Goal: Task Accomplishment & Management: Complete application form

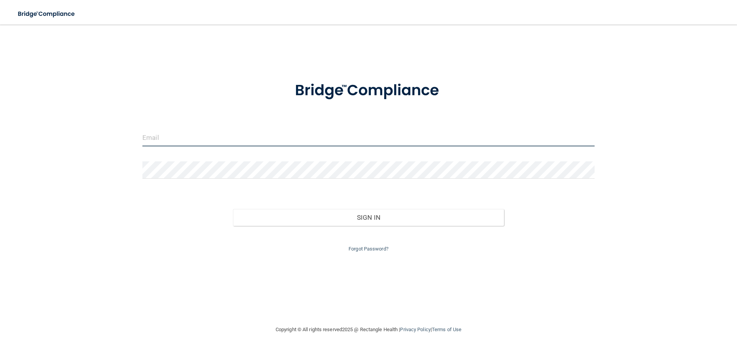
type input "[EMAIL_ADDRESS][DOMAIN_NAME]"
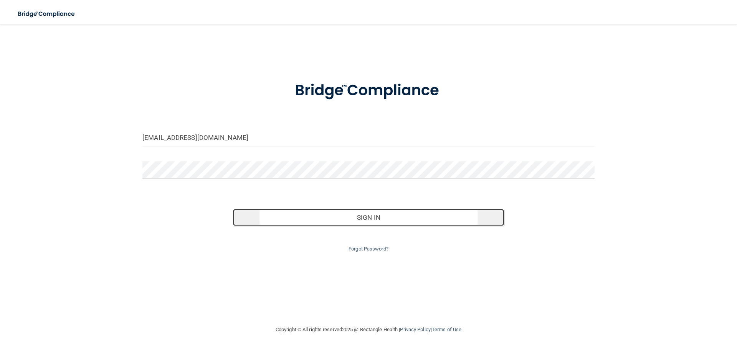
click at [363, 216] on button "Sign In" at bounding box center [368, 217] width 271 height 17
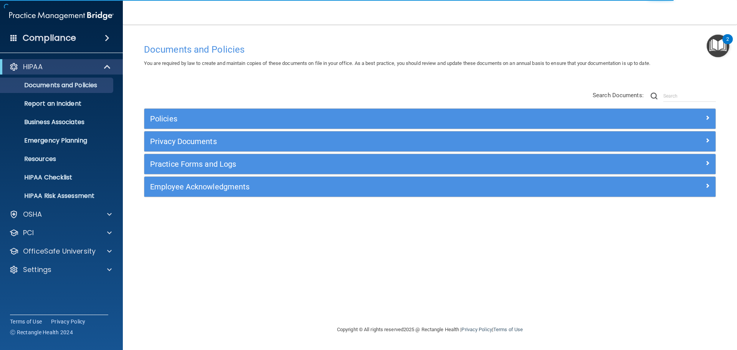
click at [718, 40] on img "Open Resource Center, 2 new notifications" at bounding box center [717, 46] width 23 height 23
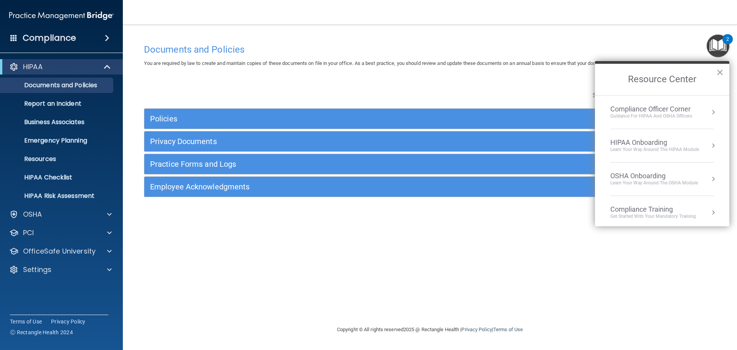
click at [648, 149] on div "Learn Your Way around the HIPAA module" at bounding box center [654, 149] width 89 height 7
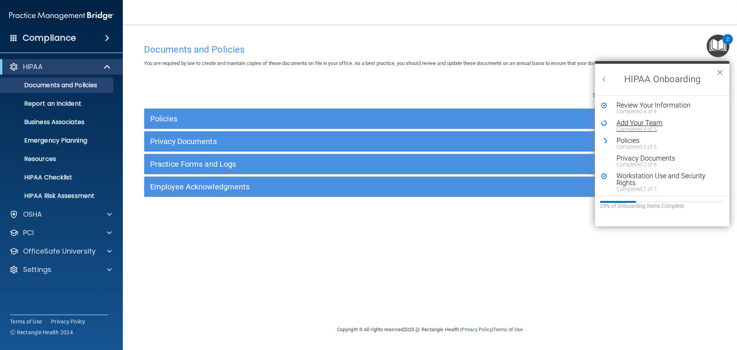
click at [649, 126] on div "Completed 4 of 5" at bounding box center [664, 128] width 97 height 5
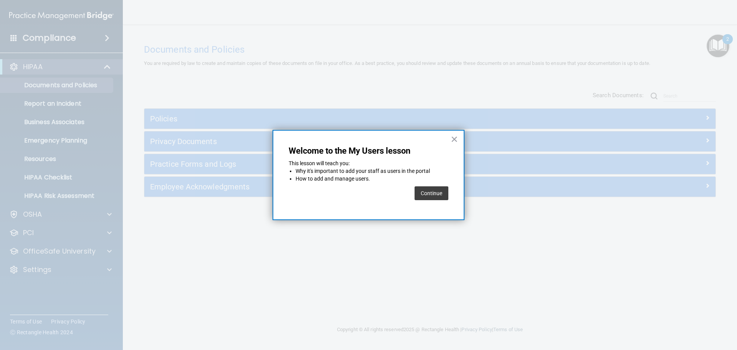
click at [429, 193] on button "Continue" at bounding box center [431, 193] width 34 height 14
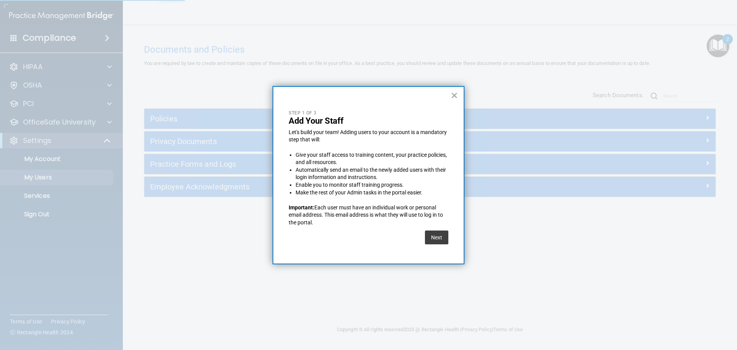
click at [454, 95] on button "×" at bounding box center [454, 95] width 7 height 12
select select "20"
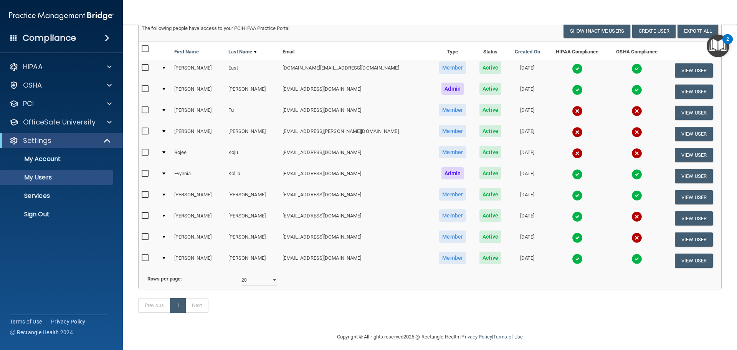
scroll to position [74, 0]
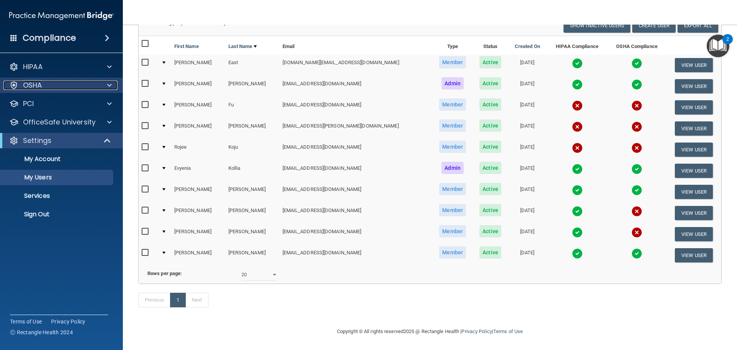
click at [47, 85] on div "OSHA" at bounding box center [50, 85] width 95 height 9
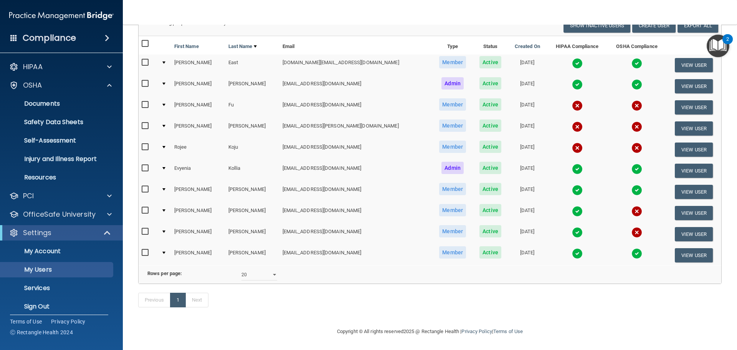
click at [714, 45] on img "Open Resource Center, 2 new notifications" at bounding box center [717, 46] width 23 height 23
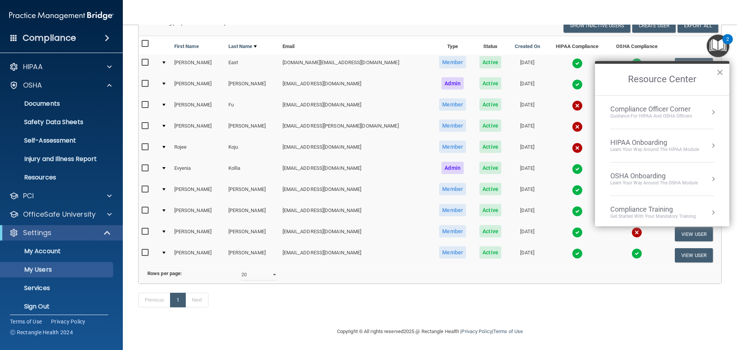
click at [642, 111] on div "Compliance Officer Corner" at bounding box center [651, 109] width 82 height 8
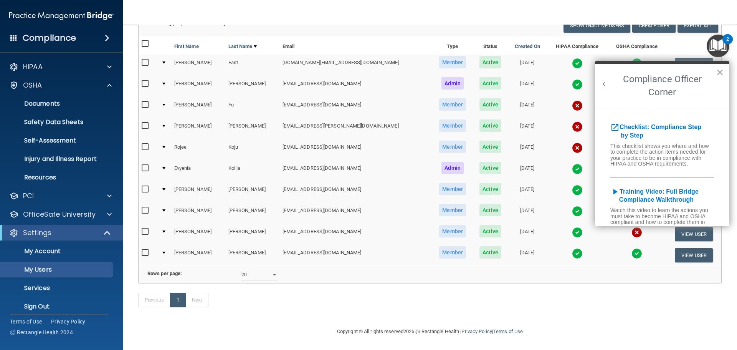
scroll to position [0, 0]
click at [604, 83] on button "Back to Resource Center Home" at bounding box center [604, 84] width 8 height 8
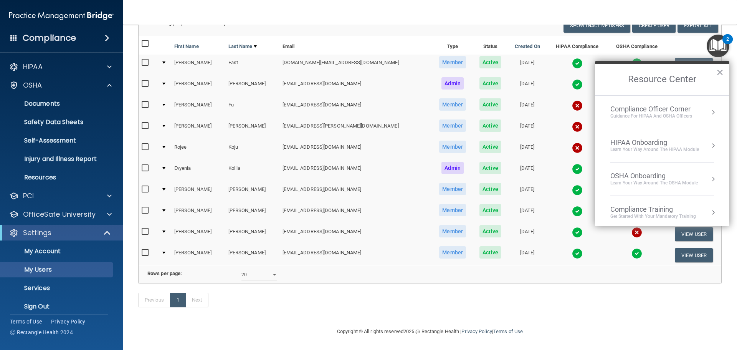
click at [637, 155] on li "HIPAA Onboarding Learn Your Way around the HIPAA module" at bounding box center [662, 145] width 104 height 33
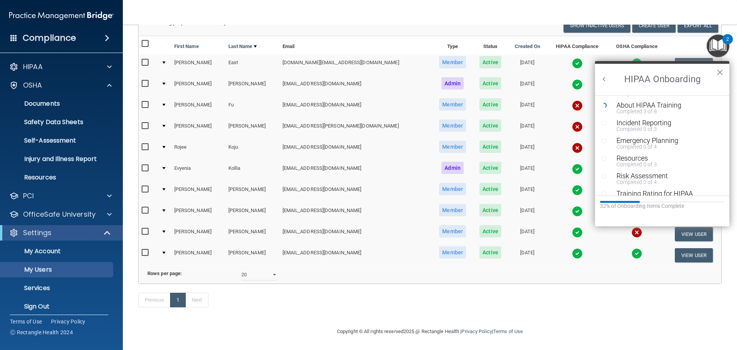
scroll to position [150, 0]
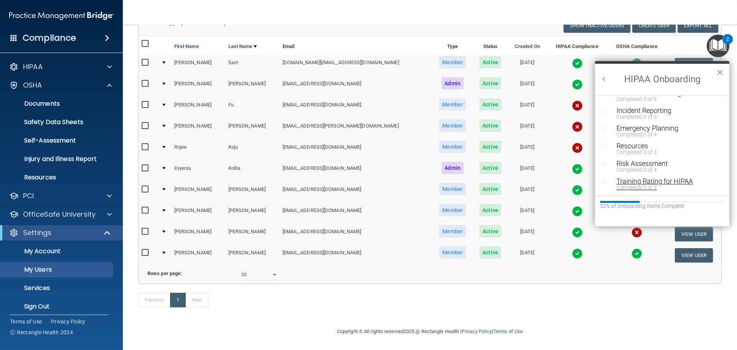
click at [634, 185] on div "Completed 0 of 2" at bounding box center [664, 187] width 97 height 5
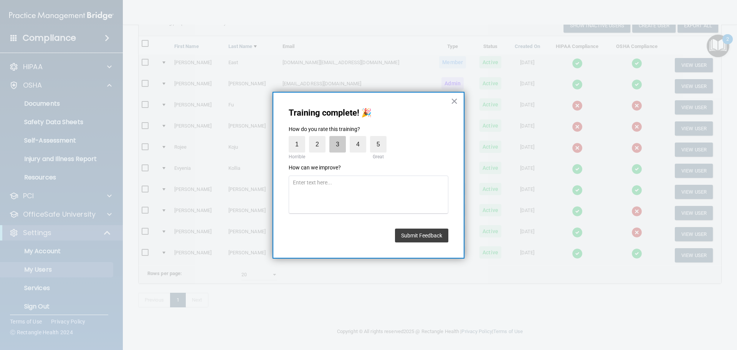
click at [343, 150] on label "3" at bounding box center [337, 144] width 17 height 17
click at [320, 138] on input "3" at bounding box center [320, 138] width 0 height 0
click at [429, 236] on button "Submit Feedback" at bounding box center [421, 235] width 53 height 14
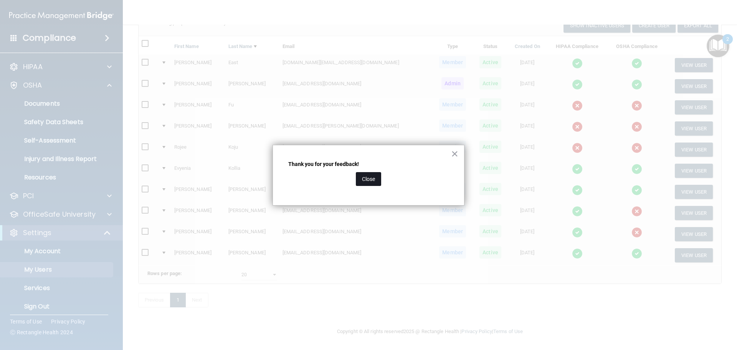
click at [376, 180] on button "Close" at bounding box center [368, 179] width 25 height 14
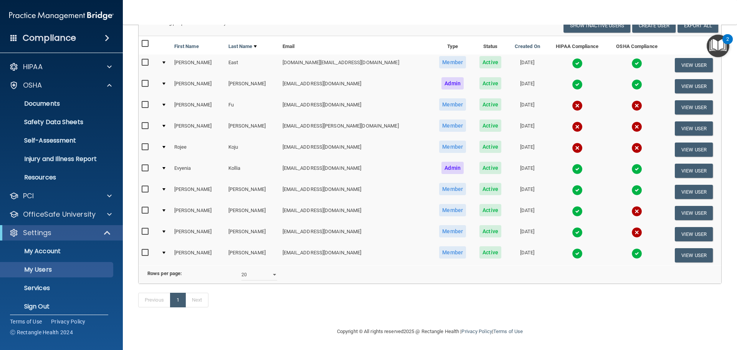
click at [714, 49] on img "Open Resource Center, 2 new notifications" at bounding box center [717, 46] width 23 height 23
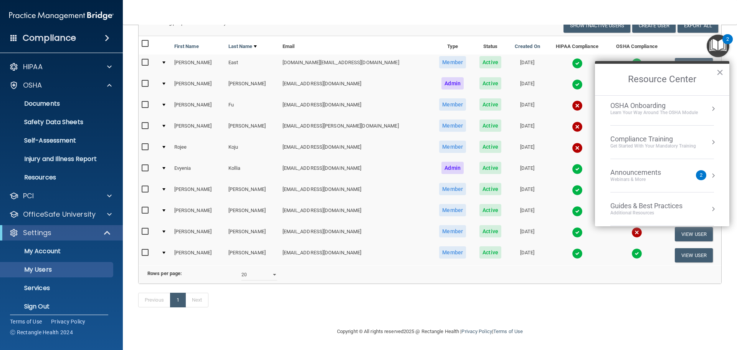
scroll to position [33, 0]
click at [646, 183] on div "Get Started with your mandatory training" at bounding box center [653, 183] width 86 height 7
click at [606, 80] on button "Back to Resource Center Home" at bounding box center [604, 79] width 8 height 8
click at [646, 141] on div "HIPAA Onboarding" at bounding box center [654, 142] width 89 height 8
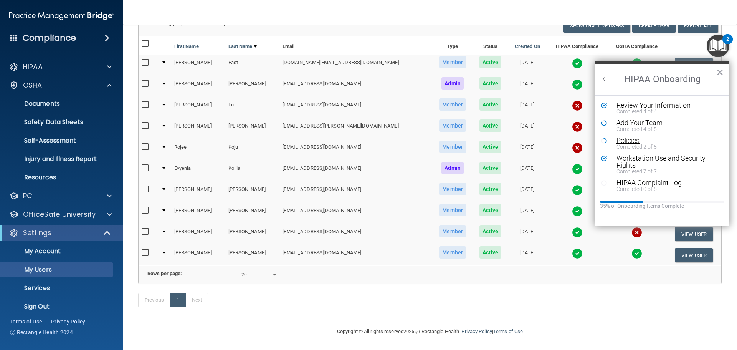
click at [632, 147] on div "Completed 2 of 5" at bounding box center [664, 146] width 97 height 5
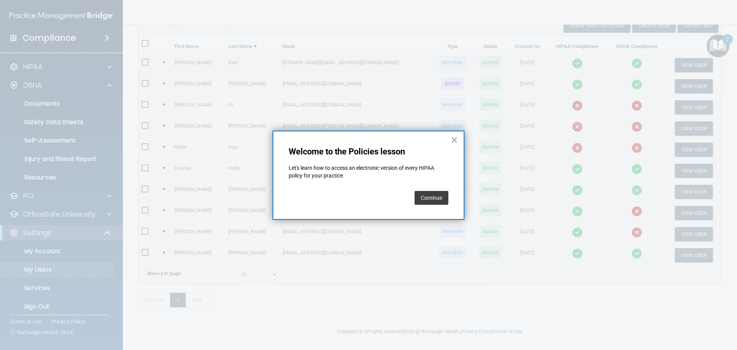
click at [435, 192] on button "Continue" at bounding box center [431, 198] width 34 height 14
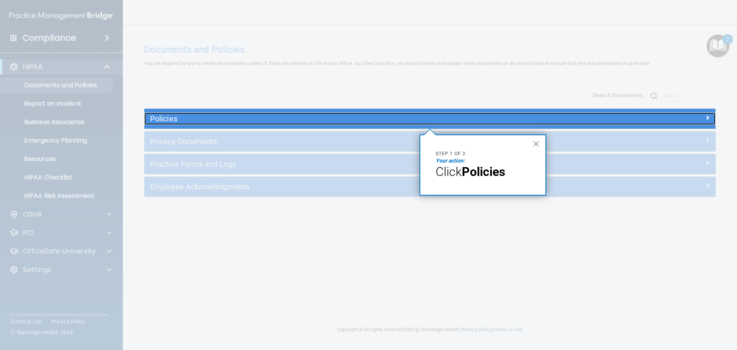
click at [343, 121] on h5 "Policies" at bounding box center [358, 118] width 417 height 8
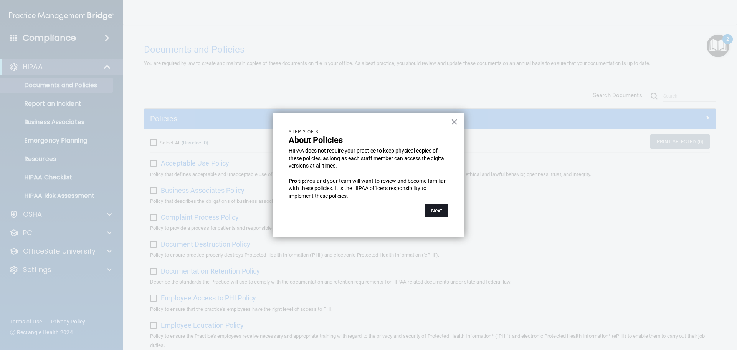
click at [442, 210] on button "Next" at bounding box center [436, 210] width 23 height 14
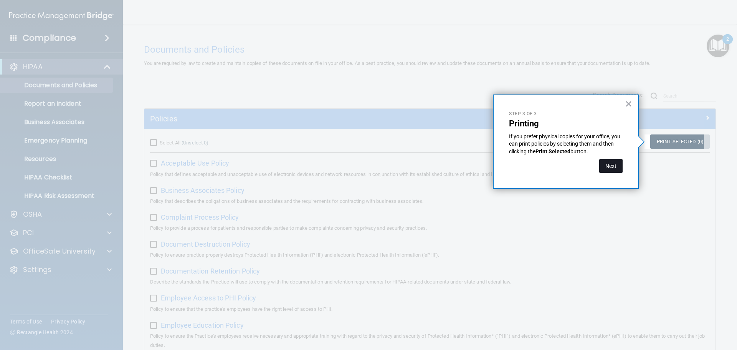
click at [611, 165] on button "Next" at bounding box center [610, 166] width 23 height 14
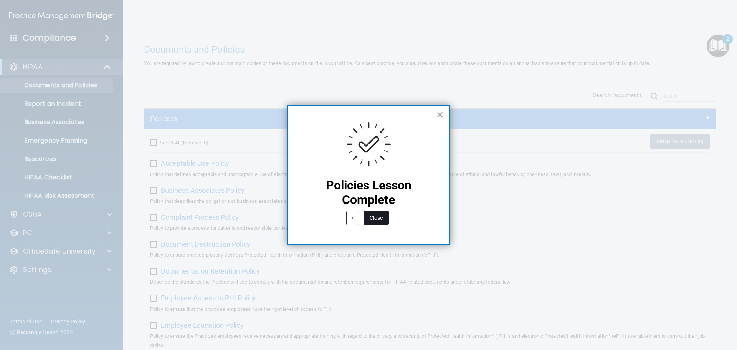
click at [385, 216] on button "Close" at bounding box center [375, 218] width 25 height 14
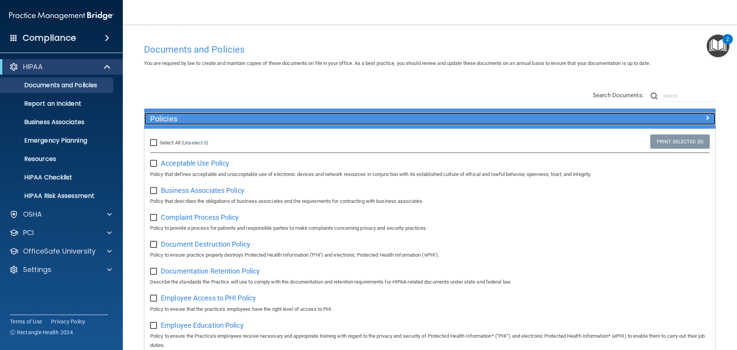
click at [567, 122] on div "Policies" at bounding box center [358, 118] width 428 height 12
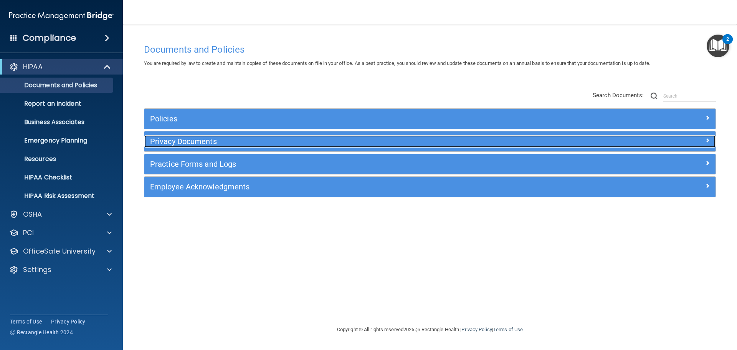
click at [205, 138] on h5 "Privacy Documents" at bounding box center [358, 141] width 417 height 8
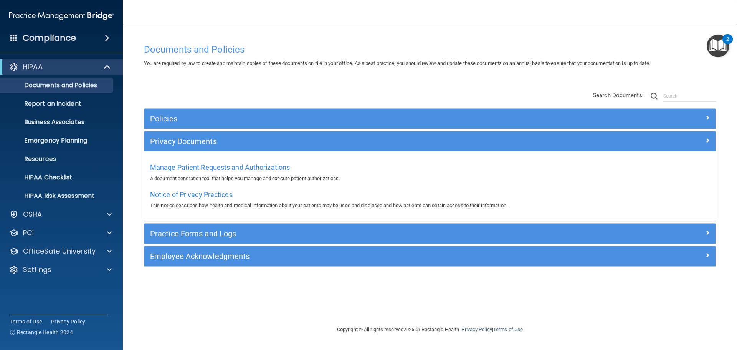
click at [719, 52] on img "Open Resource Center, 2 new notifications" at bounding box center [717, 46] width 23 height 23
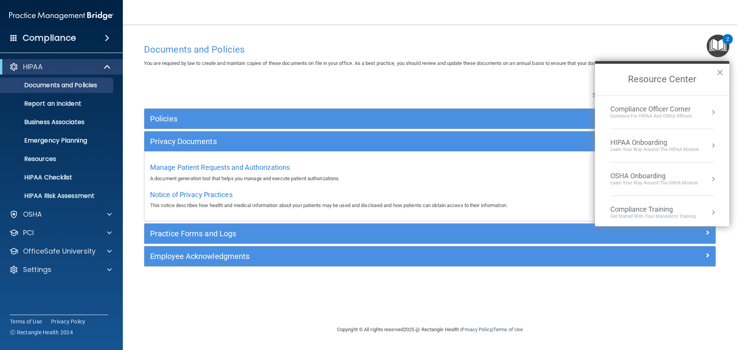
click at [672, 149] on div "Learn Your Way around the HIPAA module" at bounding box center [654, 149] width 89 height 7
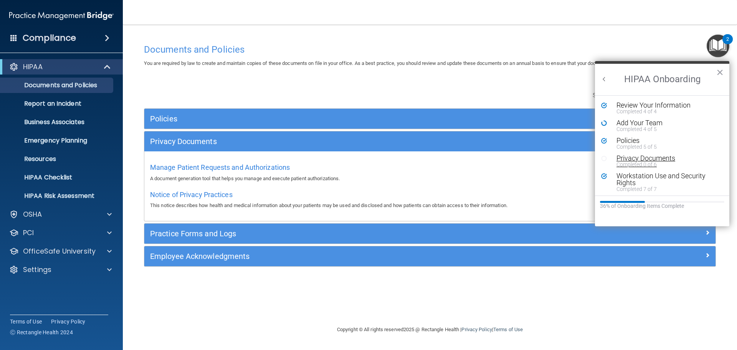
click at [641, 162] on div "Completed 0 of 6" at bounding box center [664, 164] width 97 height 5
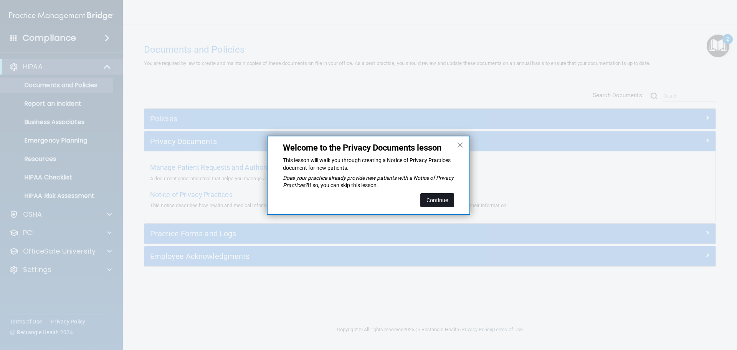
click at [443, 199] on button "Continue" at bounding box center [437, 200] width 34 height 14
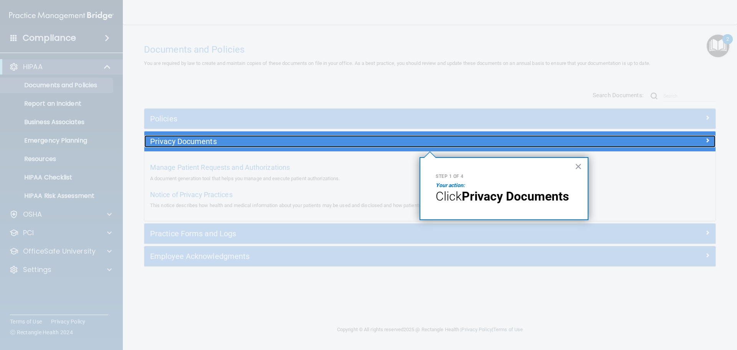
click at [437, 143] on h5 "Privacy Documents" at bounding box center [358, 141] width 417 height 8
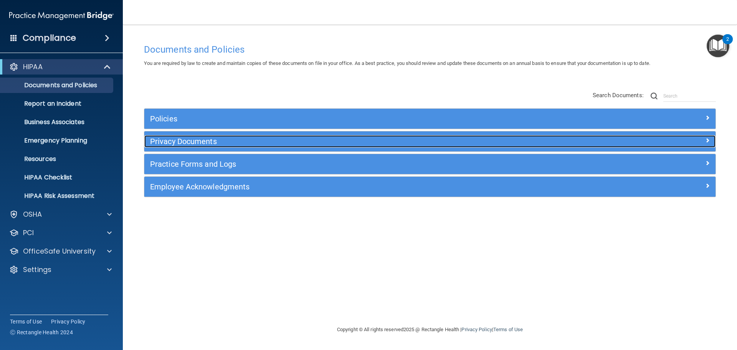
click at [271, 140] on h5 "Privacy Documents" at bounding box center [358, 141] width 417 height 8
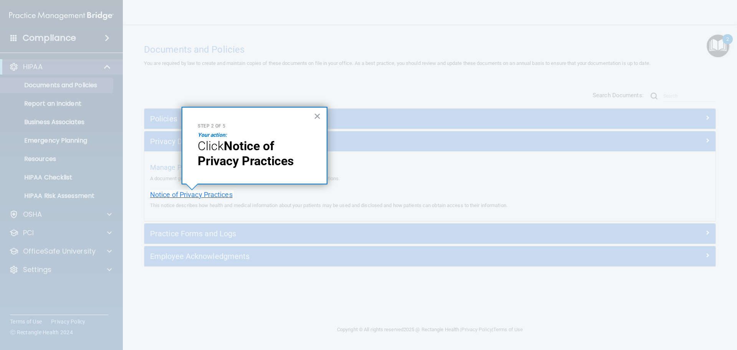
click at [194, 195] on span "Notice of Privacy Practices" at bounding box center [191, 194] width 83 height 8
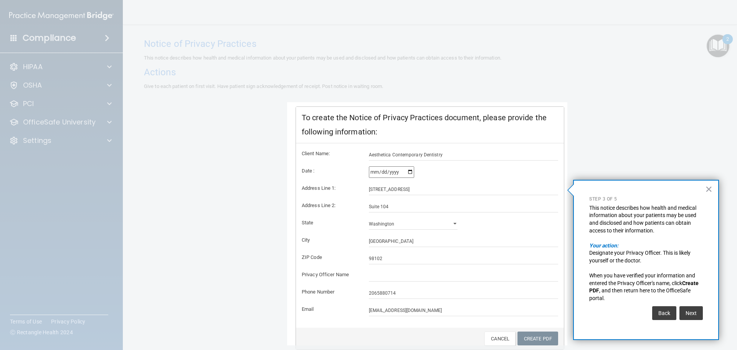
scroll to position [76, 0]
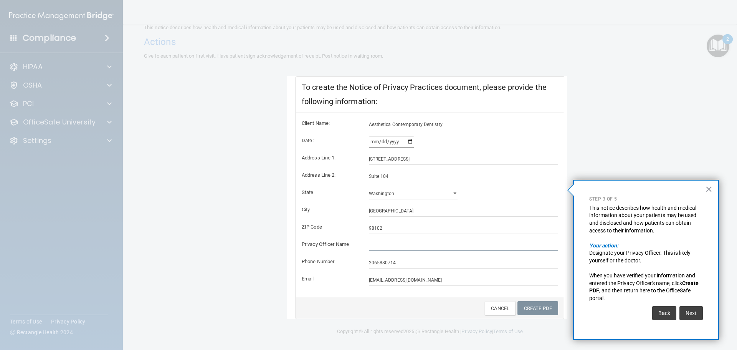
click at [378, 243] on input "text" at bounding box center [464, 245] width 190 height 12
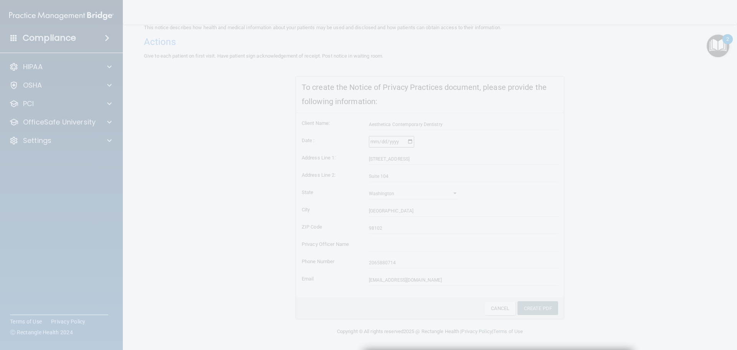
scroll to position [223, 0]
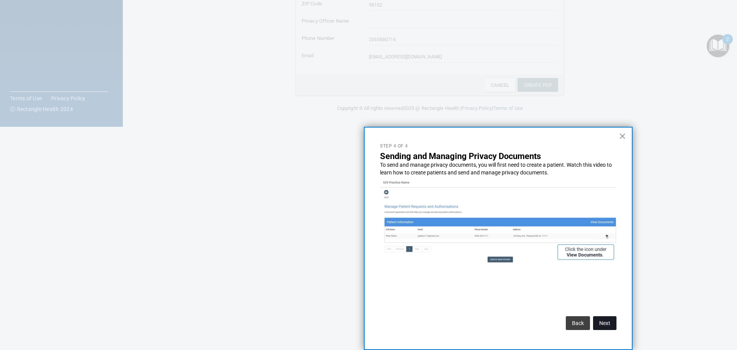
click at [608, 326] on button "Next" at bounding box center [604, 323] width 23 height 14
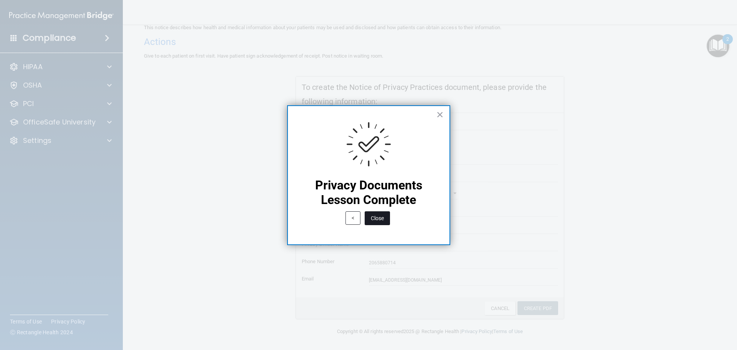
click at [380, 221] on button "Close" at bounding box center [377, 218] width 25 height 14
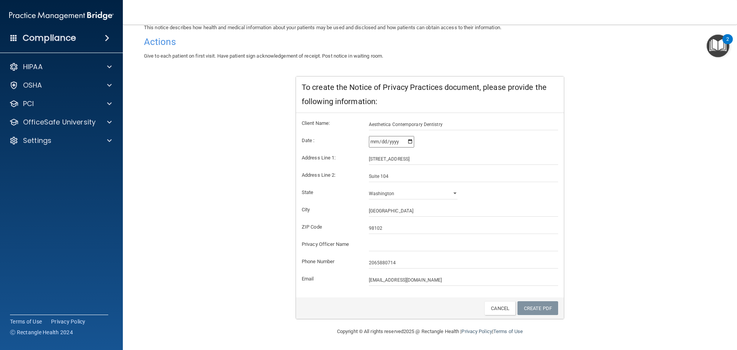
click at [719, 45] on img "Open Resource Center, 2 new notifications" at bounding box center [717, 46] width 23 height 23
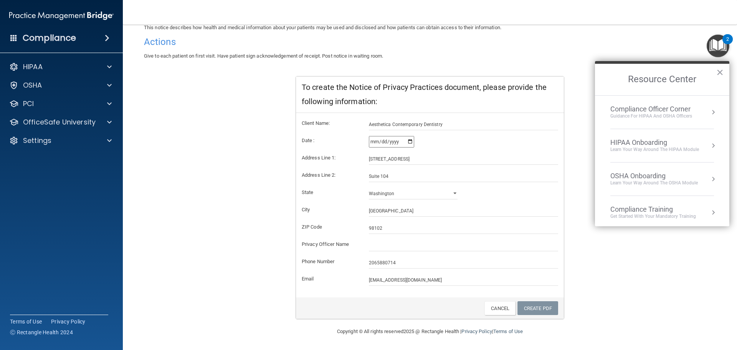
click at [676, 141] on div "HIPAA Onboarding" at bounding box center [654, 142] width 89 height 8
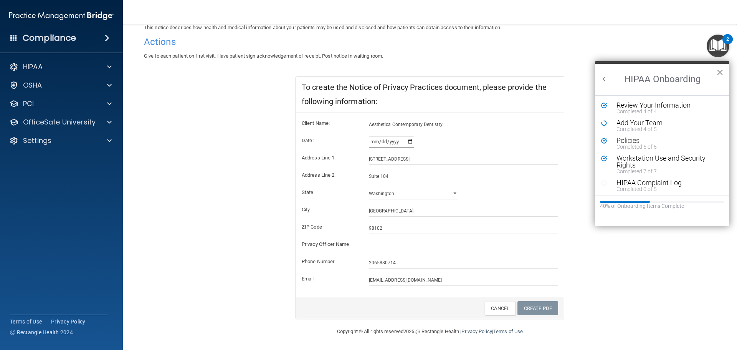
click at [729, 37] on div "2" at bounding box center [727, 39] width 10 height 10
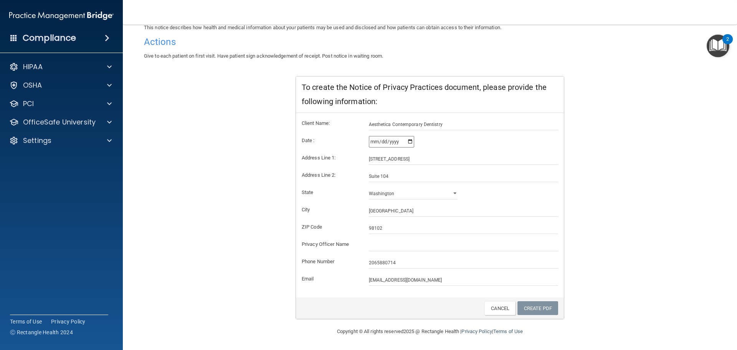
click at [729, 37] on div "2" at bounding box center [727, 39] width 10 height 10
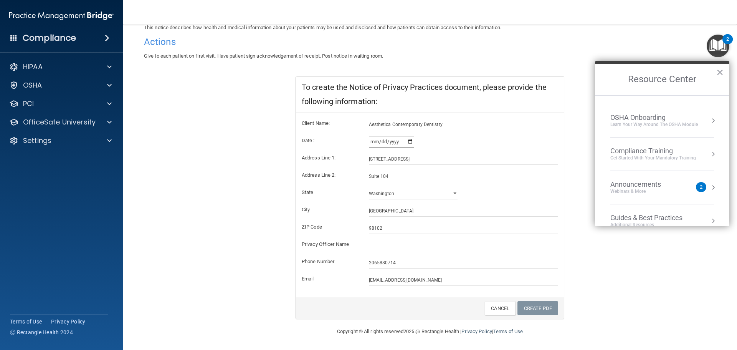
scroll to position [110, 0]
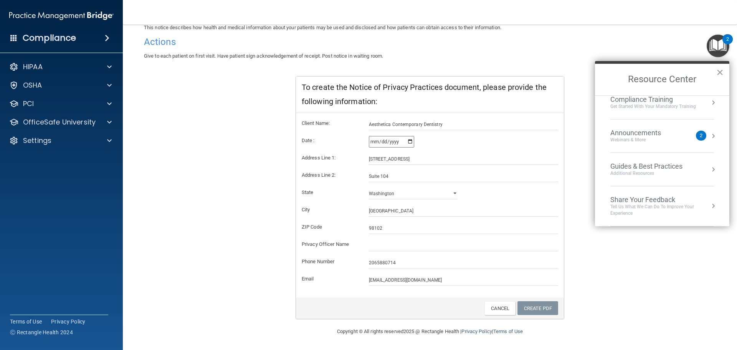
click at [634, 139] on div "Webinars & More" at bounding box center [643, 140] width 66 height 7
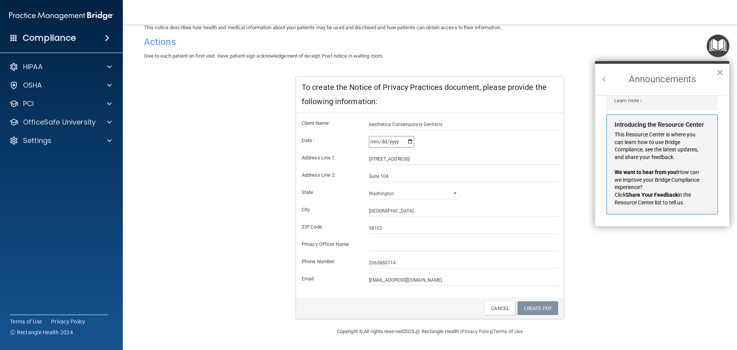
scroll to position [135, 0]
click at [722, 71] on button "×" at bounding box center [719, 72] width 7 height 12
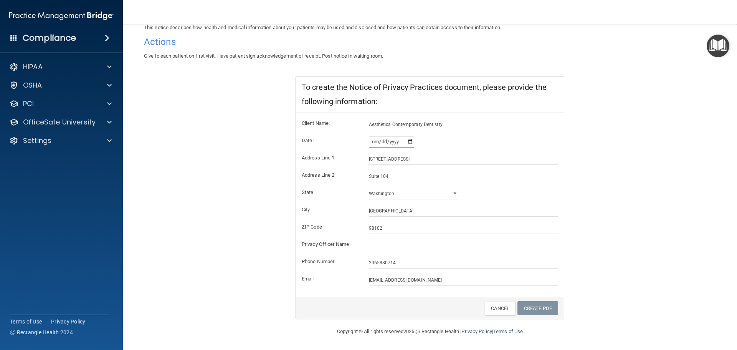
click at [714, 44] on img "Open Resource Center" at bounding box center [717, 46] width 23 height 23
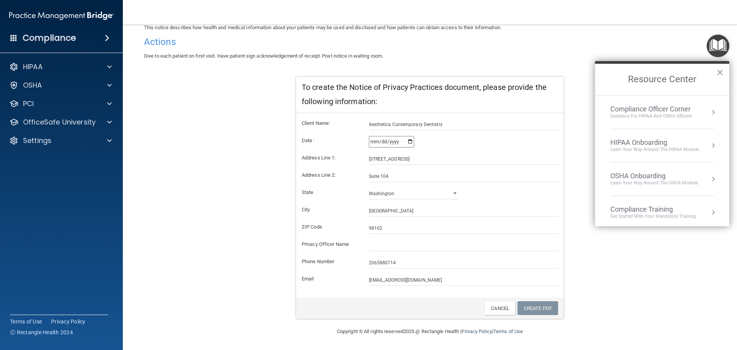
click at [646, 181] on div "Learn your way around the OSHA module" at bounding box center [653, 183] width 87 height 7
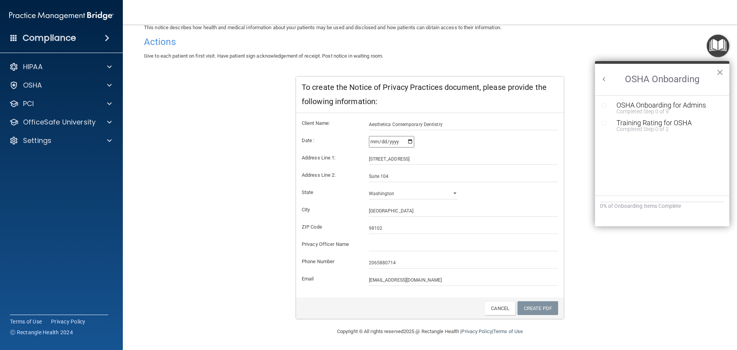
scroll to position [0, 0]
click at [648, 109] on div "Completed Step 0 of 9" at bounding box center [667, 111] width 103 height 5
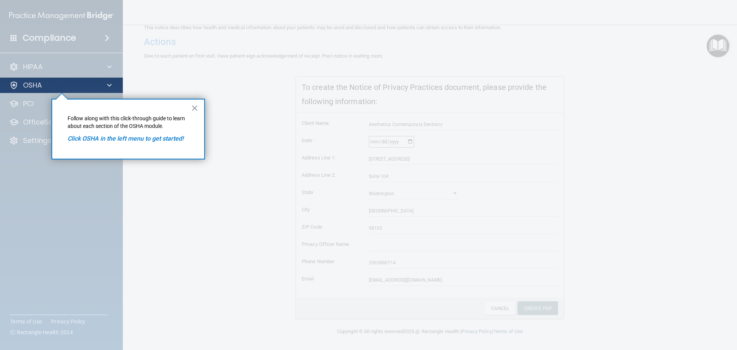
click at [58, 80] on div "OSHA" at bounding box center [61, 85] width 123 height 15
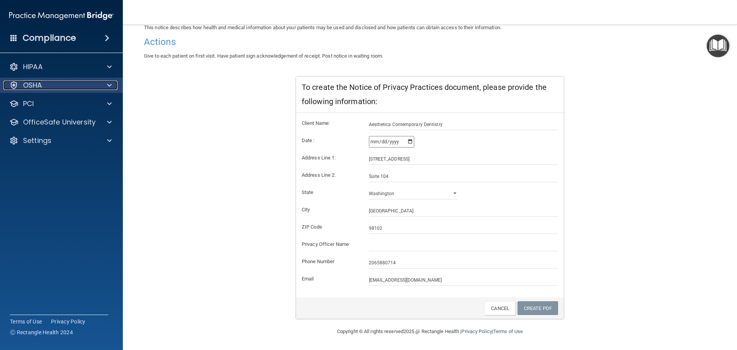
click at [54, 82] on div "OSHA" at bounding box center [50, 85] width 95 height 9
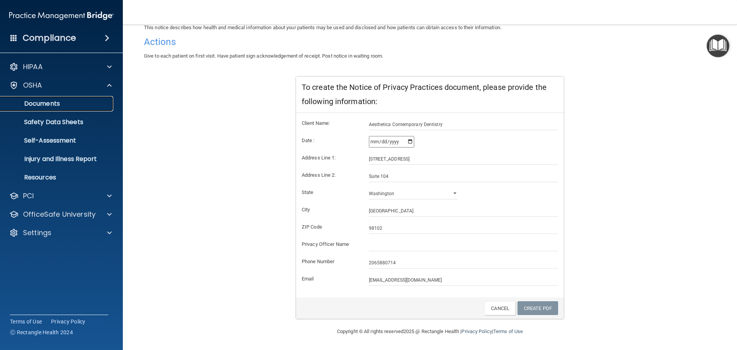
click at [41, 105] on p "Documents" at bounding box center [57, 104] width 105 height 8
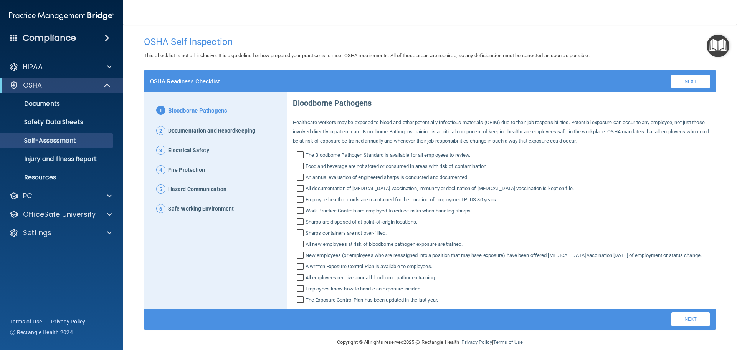
click at [298, 156] on input "The Bloodborne Pathogen Standard is available for all employees to review." at bounding box center [301, 156] width 9 height 8
checkbox input "true"
click at [300, 168] on input "Food and beverage are not stored or consumed in areas with risk of contaminatio…" at bounding box center [301, 167] width 9 height 8
checkbox input "true"
click at [300, 178] on input "An annual evaluation of engineered sharps is conducted and documented." at bounding box center [301, 178] width 9 height 8
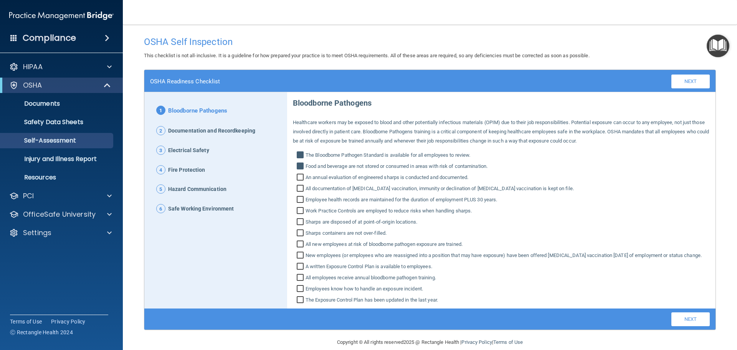
checkbox input "true"
click at [297, 188] on input "All documentation of [MEDICAL_DATA] vaccination, immunity or declination of [ME…" at bounding box center [301, 189] width 9 height 8
checkbox input "true"
click at [299, 201] on input "Employee health records are maintained for the duration of employment PLUS 30 y…" at bounding box center [301, 200] width 9 height 8
checkbox input "true"
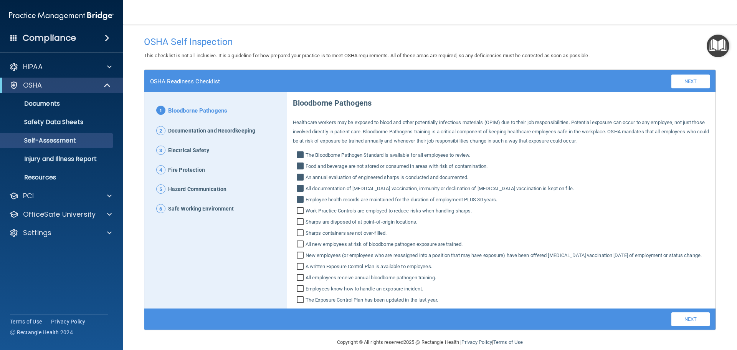
click at [299, 210] on input "Work Practice Controls are employed to reduce risks when handling sharps." at bounding box center [301, 212] width 9 height 8
checkbox input "true"
click at [299, 219] on input "Sharps are disposed of at point‐of‐origin locations." at bounding box center [301, 223] width 9 height 8
checkbox input "true"
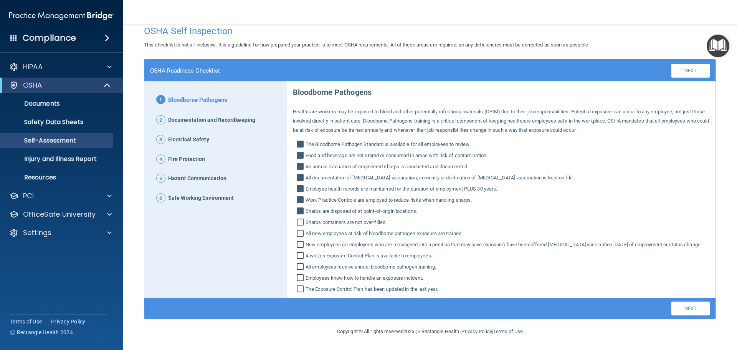
click at [298, 241] on input "New employees (or employees who are reassigned into a position that may have ex…" at bounding box center [301, 245] width 9 height 8
checkbox input "true"
click at [299, 230] on input "All new employees at risk of bloodborne pathogen exposure are trained." at bounding box center [301, 234] width 9 height 8
checkbox input "true"
click at [299, 219] on input "Sharps containers are not over‐filled." at bounding box center [301, 223] width 9 height 8
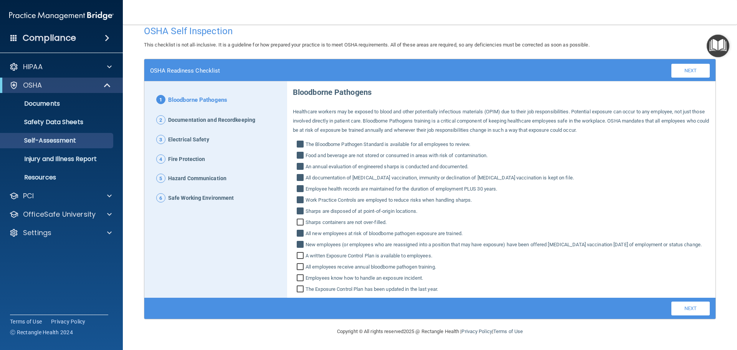
checkbox input "true"
click at [298, 254] on input "A written Exposure Control Plan is available to employees." at bounding box center [301, 257] width 9 height 8
checkbox input "true"
click at [300, 268] on input "All employees receive annual bloodborne pathogen training." at bounding box center [301, 268] width 9 height 8
checkbox input "true"
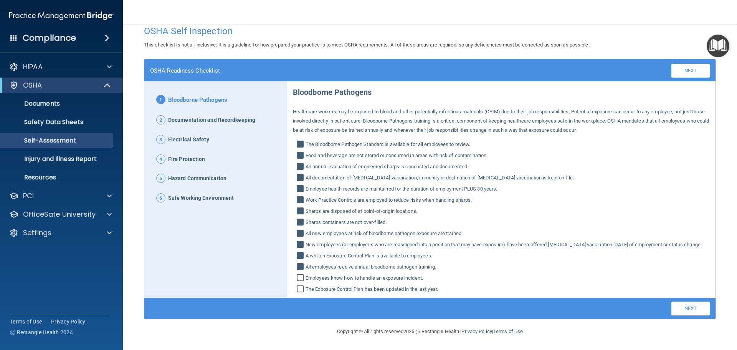
click at [300, 279] on input "Employees know how to handle an exposure incident." at bounding box center [301, 279] width 9 height 8
checkbox input "true"
click at [297, 288] on input "The Exposure Control Plan has been updated in the last year." at bounding box center [301, 290] width 9 height 8
checkbox input "true"
click at [685, 307] on link "Next" at bounding box center [690, 308] width 38 height 14
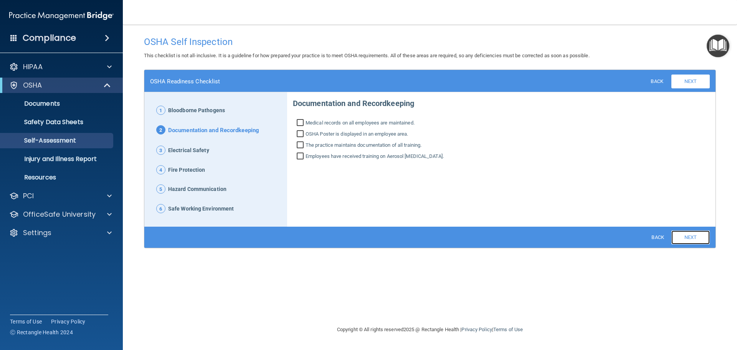
scroll to position [0, 0]
click at [301, 121] on input "Medical records on all employees are maintained." at bounding box center [301, 124] width 9 height 8
checkbox input "true"
click at [301, 135] on input "OSHA Poster is displayed in an employee area." at bounding box center [301, 135] width 9 height 8
checkbox input "true"
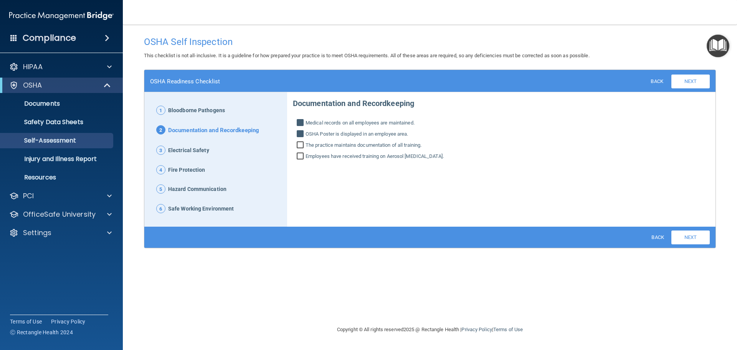
click at [302, 144] on input "The practice maintains documentation of all training." at bounding box center [301, 146] width 9 height 8
checkbox input "true"
click at [302, 155] on input "Employees have received training on Aerosol [MEDICAL_DATA]." at bounding box center [301, 157] width 9 height 8
checkbox input "true"
click at [695, 240] on link "Next" at bounding box center [690, 237] width 38 height 14
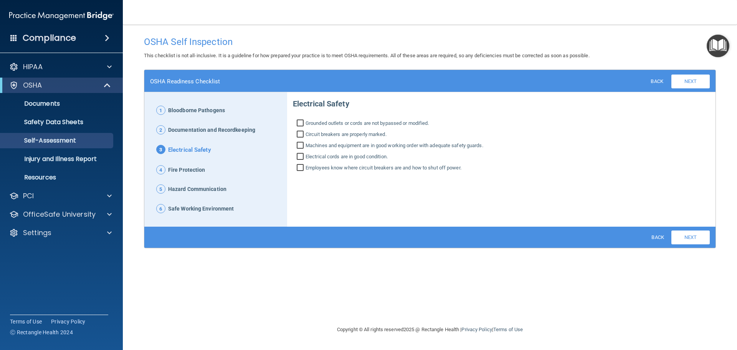
click at [300, 122] on input "Grounded outlets or cords are not bypassed or modified." at bounding box center [301, 124] width 9 height 8
checkbox input "true"
click at [302, 134] on input "Circuit breakers are properly marked." at bounding box center [301, 135] width 9 height 8
checkbox input "true"
click at [301, 144] on input "Machines and equipment are in good working order with adequate safety guards." at bounding box center [301, 146] width 9 height 8
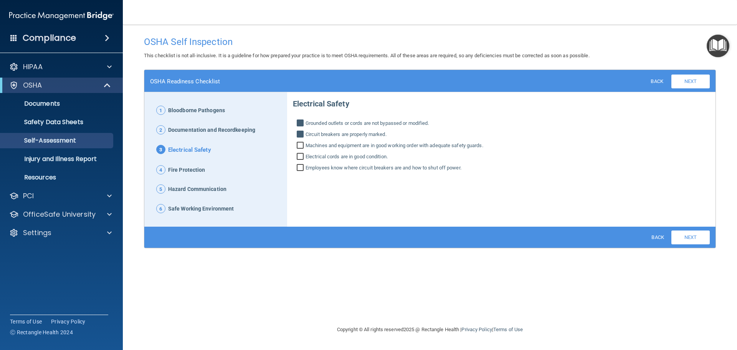
checkbox input "true"
click at [300, 154] on input "Electrical cords are in good condition." at bounding box center [301, 157] width 9 height 8
checkbox input "true"
click at [301, 167] on input "Employees know where circuit breakers are and how to shut off power." at bounding box center [301, 169] width 9 height 8
checkbox input "true"
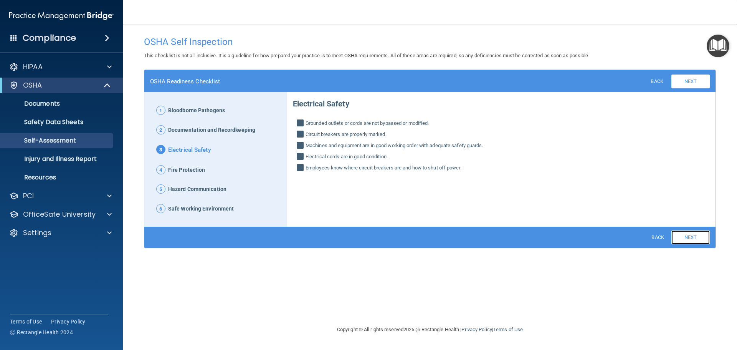
click at [697, 239] on link "Next" at bounding box center [690, 237] width 38 height 14
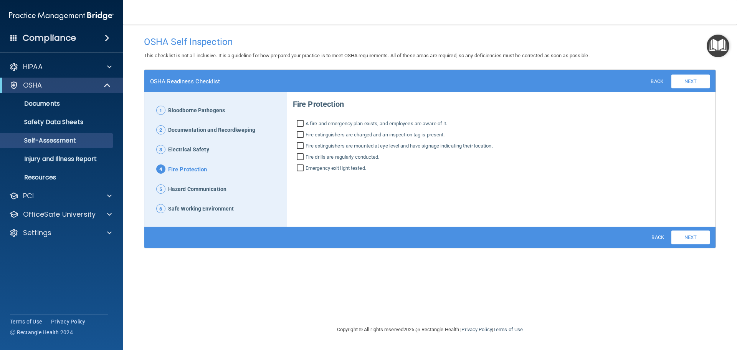
click at [308, 124] on span "A fire and emergency plan exists, and employees are aware of it." at bounding box center [376, 123] width 142 height 9
click at [305, 124] on input "A fire and emergency plan exists, and employees are aware of it." at bounding box center [301, 124] width 9 height 8
checkbox input "true"
click at [303, 134] on input "Fire extinguishers are charged and an inspection tag is present." at bounding box center [301, 136] width 9 height 8
checkbox input "true"
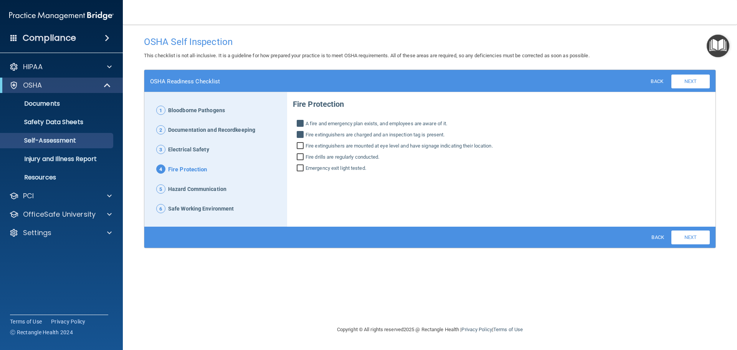
click at [304, 145] on input "Fire extinguishers are mounted at eye level and have signage indicating their l…" at bounding box center [301, 147] width 9 height 8
checkbox input "true"
click at [303, 155] on input "Fire drills are regularly conducted." at bounding box center [301, 158] width 9 height 8
checkbox input "true"
click at [304, 168] on input "Emergency exit light tested." at bounding box center [301, 169] width 9 height 8
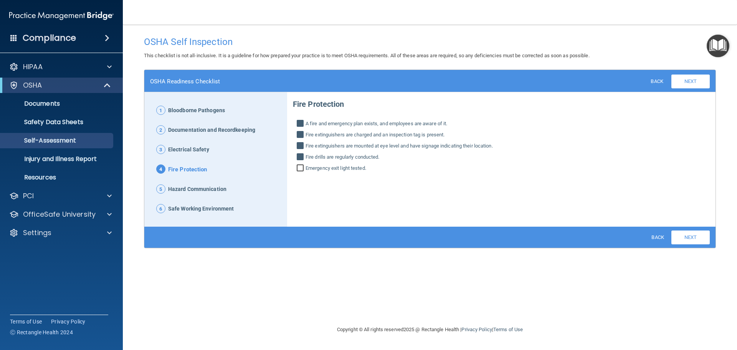
checkbox input "true"
click at [700, 241] on link "Next" at bounding box center [690, 237] width 38 height 14
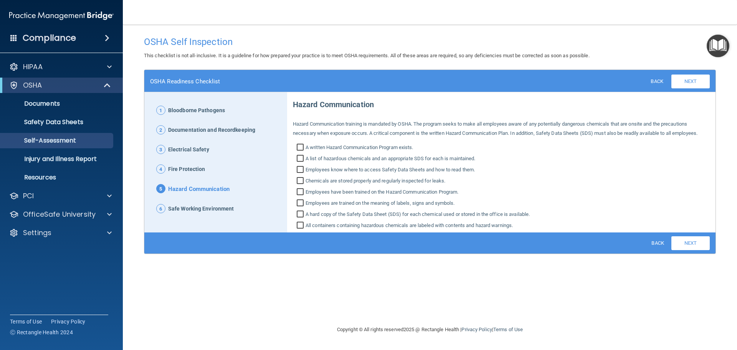
click at [300, 153] on div "Hazard Communication Hazard Communication training is mandated by [PERSON_NAME]…" at bounding box center [501, 162] width 417 height 136
click at [300, 157] on input "A list of hazardous chemicals and an appropriate SDS for each is maintained." at bounding box center [301, 159] width 9 height 8
checkbox input "true"
click at [303, 146] on input "A written Hazard Communication Program exists." at bounding box center [301, 148] width 9 height 8
checkbox input "true"
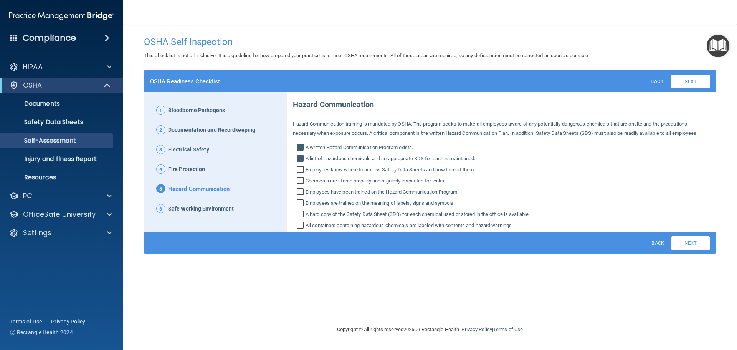
click at [300, 171] on input "Employees know where to access Safety Data Sheets and how to read them." at bounding box center [301, 171] width 9 height 8
checkbox input "true"
click at [302, 181] on input "Chemicals are stored properly and regularly inspected for leaks." at bounding box center [301, 182] width 9 height 8
checkbox input "true"
click at [302, 192] on input "Employees have been trained on the Hazard Communication Program." at bounding box center [301, 193] width 9 height 8
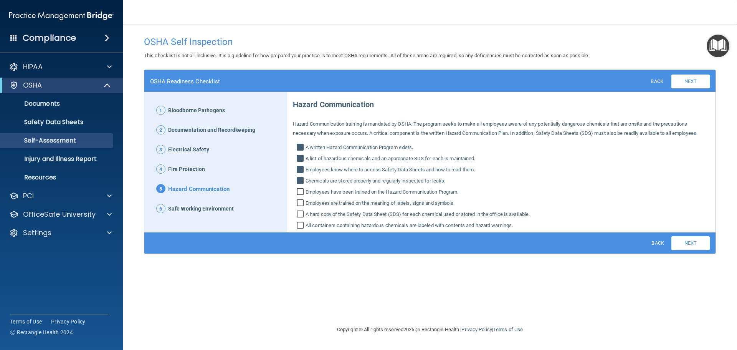
checkbox input "true"
click at [304, 203] on input "Employees are trained on the meaning of labels, signs and symbols." at bounding box center [301, 204] width 9 height 8
checkbox input "true"
click at [302, 212] on input "A hard copy of the Safety Data Sheet (SDS) for each chemical used or stored in …" at bounding box center [301, 215] width 9 height 8
checkbox input "true"
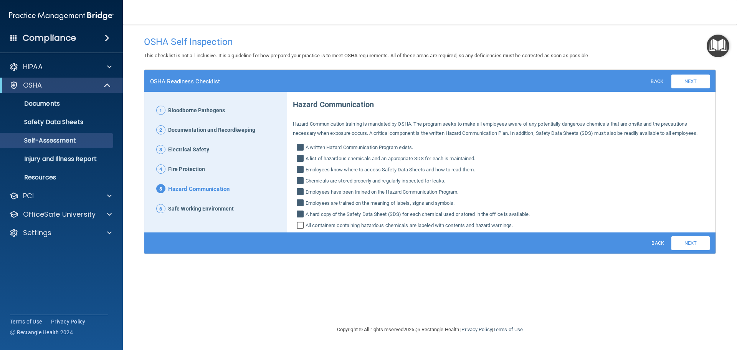
click at [301, 222] on input "All containers containing hazardous chemicals are labeled with contents and haz…" at bounding box center [301, 226] width 9 height 8
checkbox input "true"
click at [692, 244] on link "Next" at bounding box center [690, 243] width 38 height 14
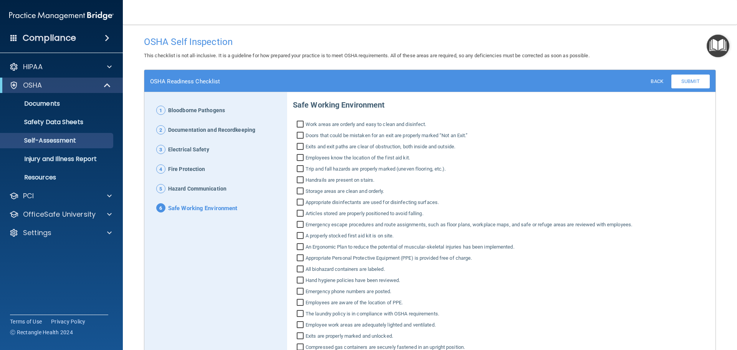
click at [300, 124] on input "Work areas are orderly and easy to clean and disinfect." at bounding box center [301, 125] width 9 height 8
checkbox input "true"
click at [299, 134] on input "Doors that could be mistaken for an exit are properly marked “Not an Exit.”" at bounding box center [301, 136] width 9 height 8
checkbox input "true"
click at [302, 142] on label "Exits and exit paths are clear of obstruction, both inside and outside." at bounding box center [501, 146] width 417 height 9
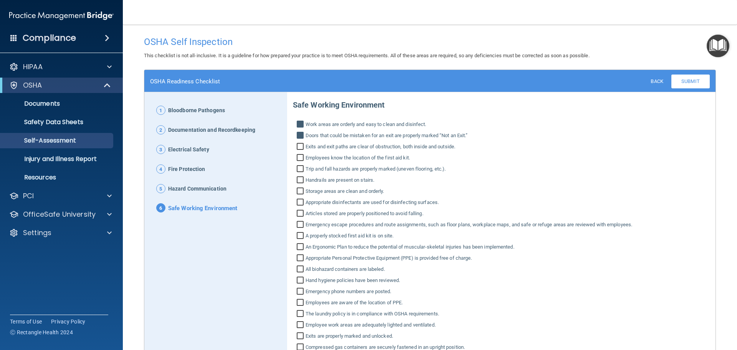
click at [302, 144] on input "Exits and exit paths are clear of obstruction, both inside and outside." at bounding box center [301, 148] width 9 height 8
checkbox input "true"
click at [298, 155] on input "Employees know the location of the first aid kit." at bounding box center [301, 159] width 9 height 8
checkbox input "true"
click at [299, 166] on input "Trip and fall hazards are properly marked (uneven flooring, etc.)." at bounding box center [301, 170] width 9 height 8
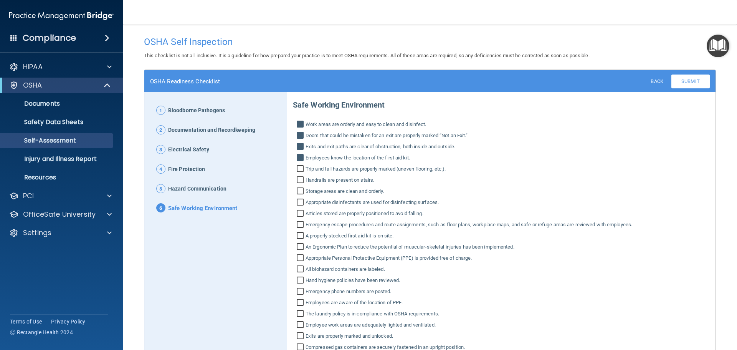
checkbox input "true"
drag, startPoint x: 298, startPoint y: 179, endPoint x: 299, endPoint y: 186, distance: 7.4
click at [298, 179] on input "Handrails are present on stairs." at bounding box center [301, 181] width 9 height 8
checkbox input "true"
click at [300, 188] on input "Storage areas are clean and orderly." at bounding box center [301, 192] width 9 height 8
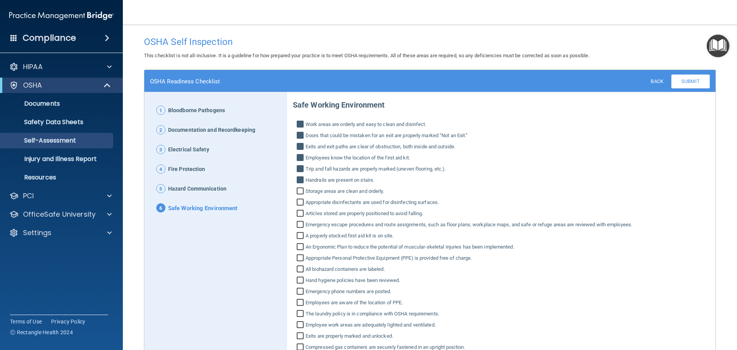
checkbox input "true"
click at [298, 204] on input "Appropriate disinfectants are used for disinfecting surfaces." at bounding box center [301, 203] width 9 height 8
checkbox input "true"
click at [297, 211] on input "Articles stored are properly positioned to avoid falling." at bounding box center [301, 214] width 9 height 8
checkbox input "true"
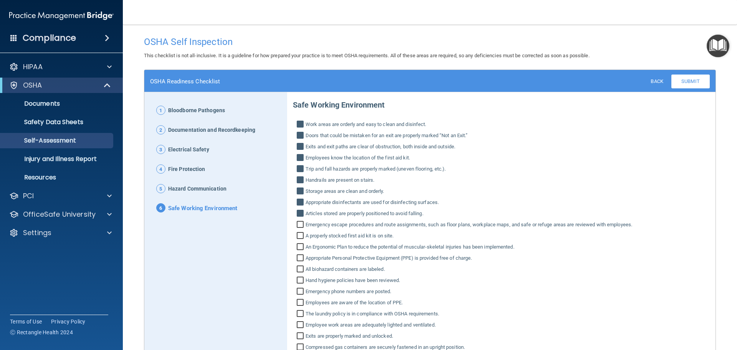
click at [298, 222] on input "Emergency escape procedures and route assignments, such as floor plans, workpla…" at bounding box center [301, 225] width 9 height 8
checkbox input "true"
click at [297, 236] on input "A properly stocked first aid kit is on site." at bounding box center [301, 237] width 9 height 8
checkbox input "true"
click at [297, 245] on input "An Ergonomic Plan to reduce the potential of muscular‐skeletal injuries has bee…" at bounding box center [301, 248] width 9 height 8
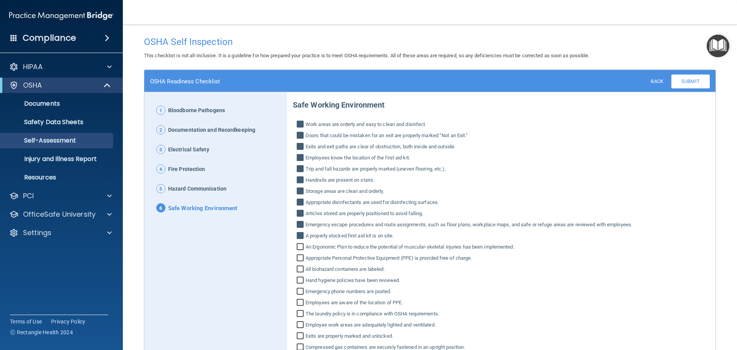
checkbox input "true"
click at [299, 257] on input "Appropriate Personal Protective Equipment (PPE) is provided free of charge." at bounding box center [301, 259] width 9 height 8
checkbox input "true"
drag, startPoint x: 299, startPoint y: 266, endPoint x: 299, endPoint y: 273, distance: 6.6
click at [299, 266] on input "All biohazard containers are labeled." at bounding box center [301, 270] width 9 height 8
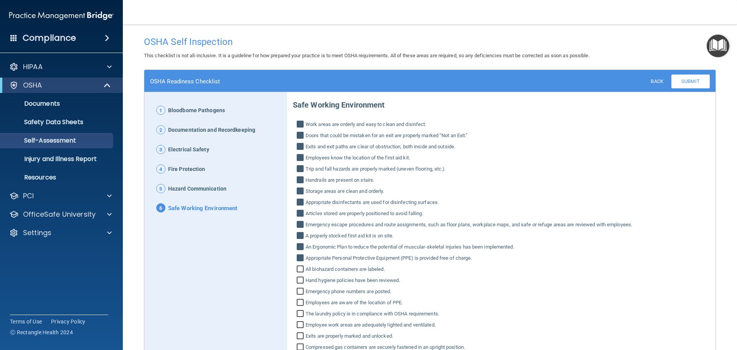
checkbox input "true"
click at [297, 277] on input "Hand hygiene policies have been reviewed." at bounding box center [301, 281] width 9 height 8
checkbox input "true"
drag, startPoint x: 297, startPoint y: 290, endPoint x: 297, endPoint y: 299, distance: 8.1
click at [297, 298] on div "Safe Working Environment Work areas are orderly and easy to clean and disinfect…" at bounding box center [501, 228] width 417 height 269
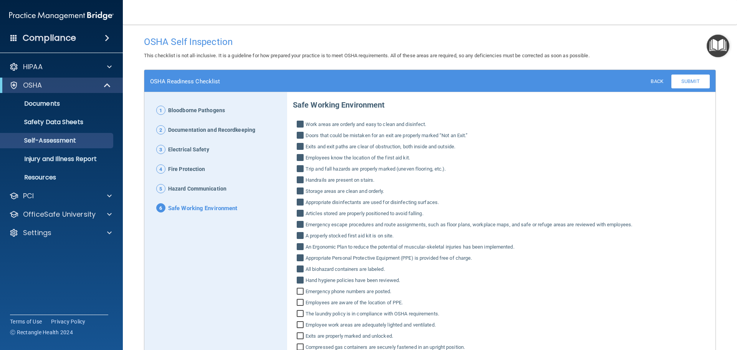
click at [297, 302] on input "Employees are aware of the location of PPE." at bounding box center [301, 303] width 9 height 8
checkbox input "true"
click at [298, 290] on input "Emergency phone numbers are posted." at bounding box center [301, 292] width 9 height 8
checkbox input "true"
click at [297, 312] on input "The laundry policy is in compliance with OSHA requirements." at bounding box center [301, 314] width 9 height 8
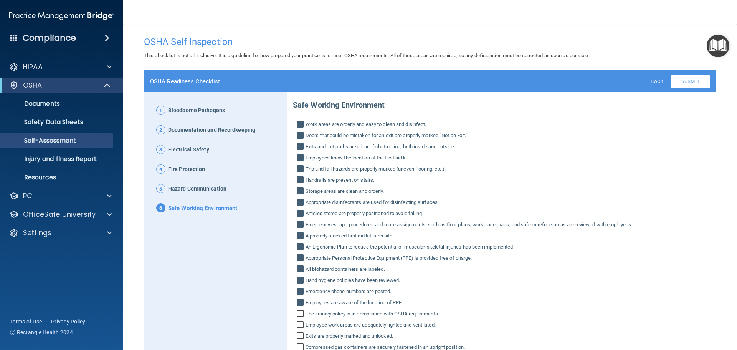
checkbox input "true"
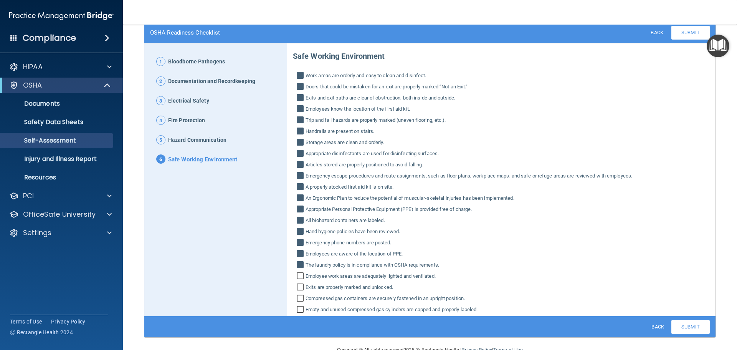
scroll to position [58, 0]
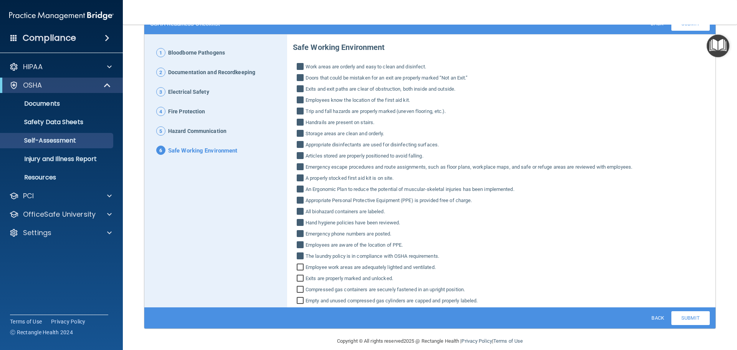
click at [300, 265] on input "Employee work areas are adequately lighted and ventilated." at bounding box center [301, 268] width 9 height 8
checkbox input "true"
click at [300, 277] on input "Exits are properly marked and unlocked." at bounding box center [301, 279] width 9 height 8
checkbox input "true"
click at [297, 286] on input "Compressed gas containers are securely fastened in an upright position." at bounding box center [301, 290] width 9 height 8
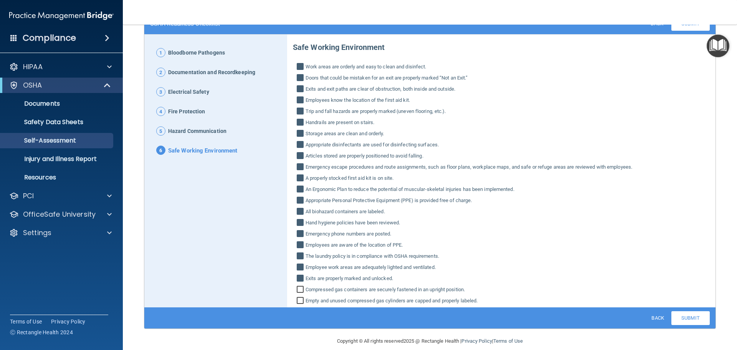
checkbox input "true"
click at [299, 299] on input "Empty and unused compressed gas cylinders are capped and properly labeled." at bounding box center [301, 301] width 9 height 8
checkbox input "true"
click at [673, 321] on link "Submit" at bounding box center [690, 318] width 38 height 14
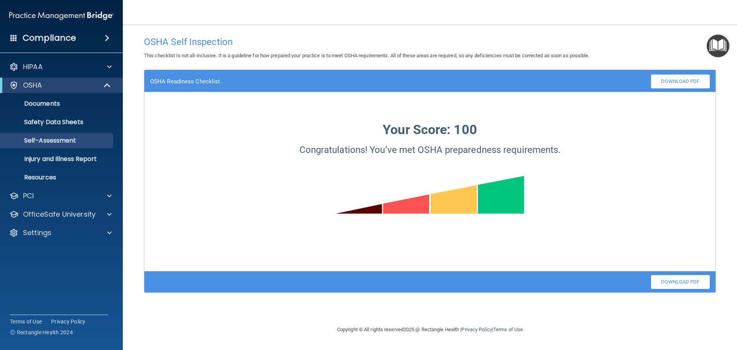
click at [721, 40] on img "Open Resource Center" at bounding box center [717, 46] width 23 height 23
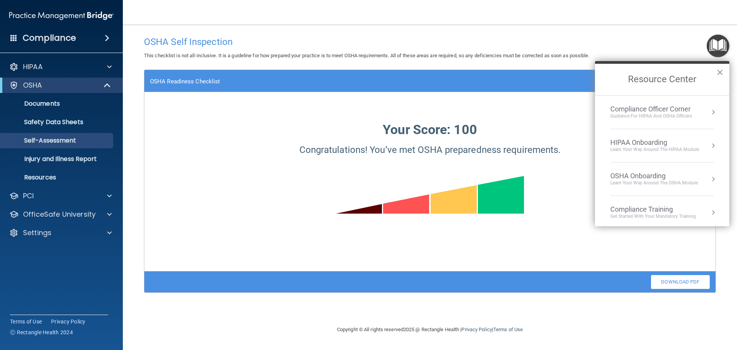
click at [634, 178] on div "OSHA Onboarding" at bounding box center [653, 176] width 87 height 8
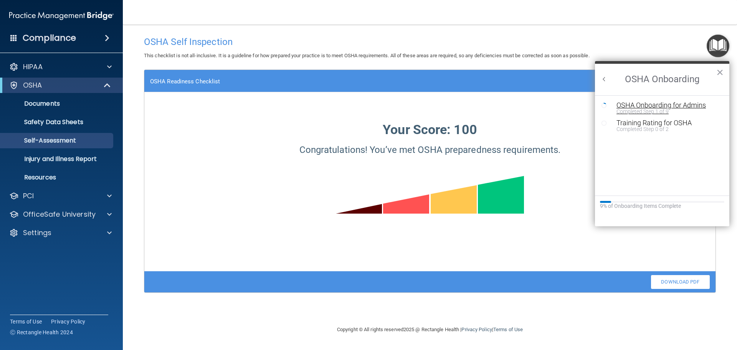
click at [637, 106] on div "OSHA Onboarding for Admins" at bounding box center [667, 105] width 103 height 7
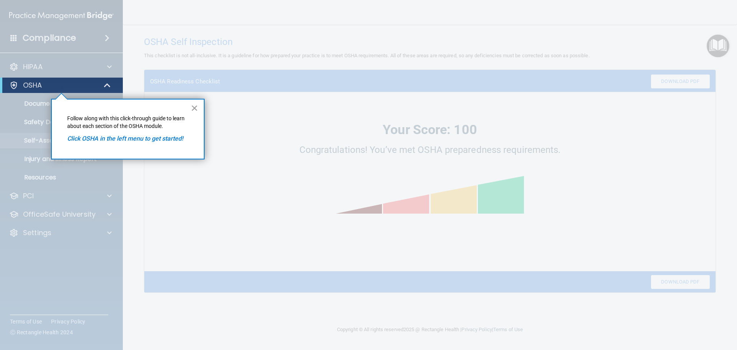
click at [194, 109] on button "×" at bounding box center [194, 108] width 7 height 12
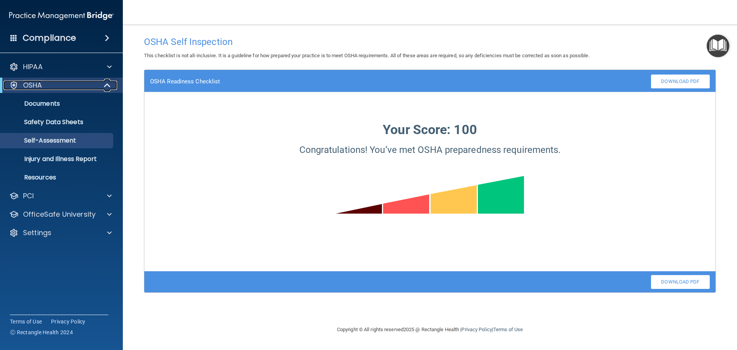
click at [105, 86] on span at bounding box center [108, 85] width 7 height 9
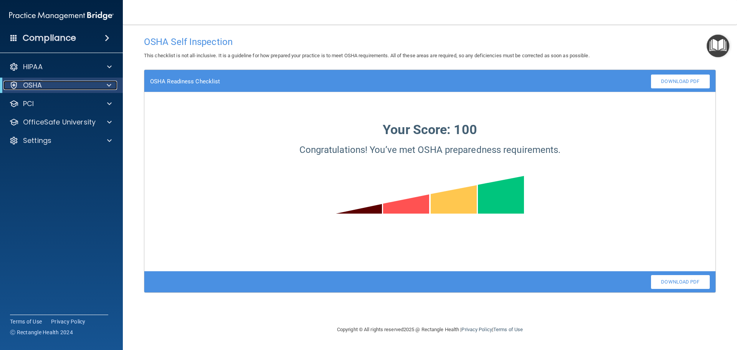
click at [104, 86] on div at bounding box center [107, 85] width 19 height 9
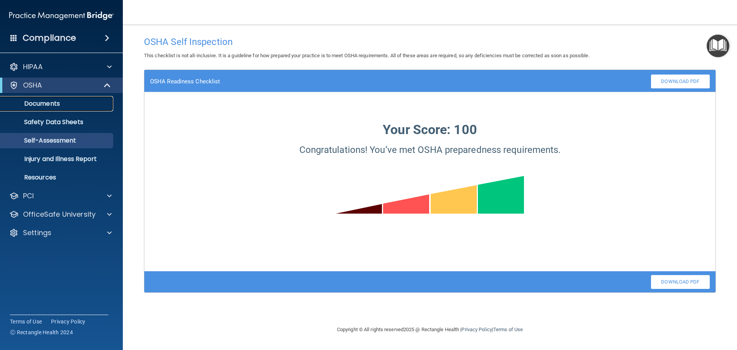
click at [53, 104] on p "Documents" at bounding box center [57, 104] width 105 height 8
